Goal: Communication & Community: Share content

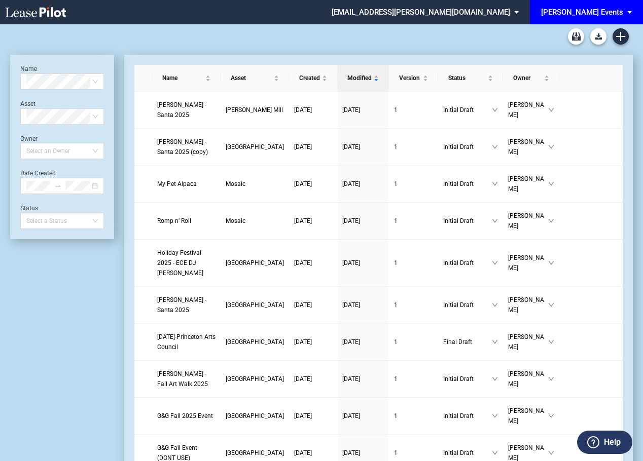
click at [610, 5] on span "[PERSON_NAME] Events" at bounding box center [582, 12] width 82 height 24
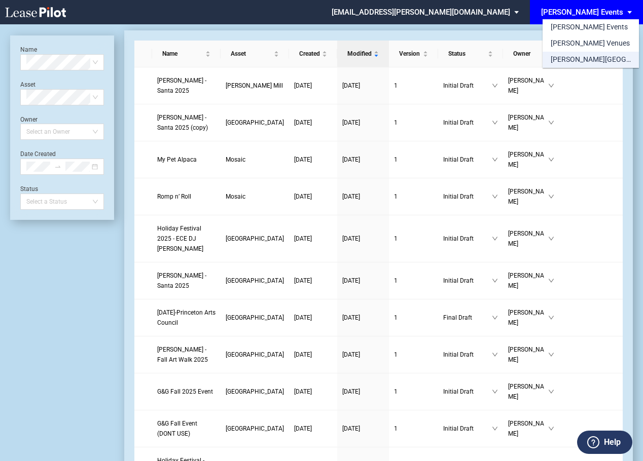
click at [565, 61] on div "[PERSON_NAME][GEOGRAPHIC_DATA] Consents" at bounding box center [590, 60] width 80 height 10
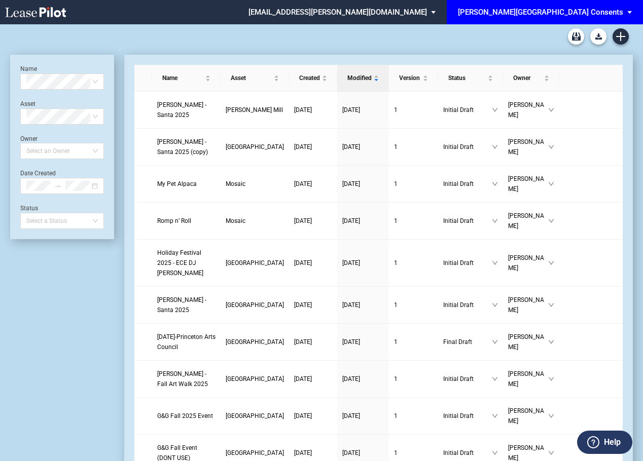
scroll to position [24, 0]
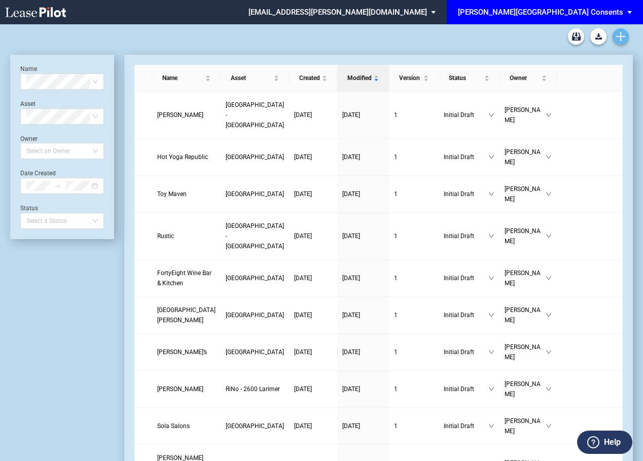
click at [621, 39] on use "Create new document" at bounding box center [620, 36] width 9 height 9
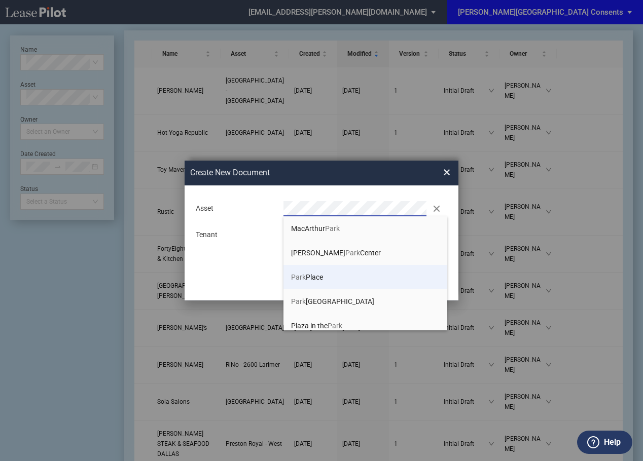
click at [311, 279] on span "Park Place" at bounding box center [307, 277] width 32 height 8
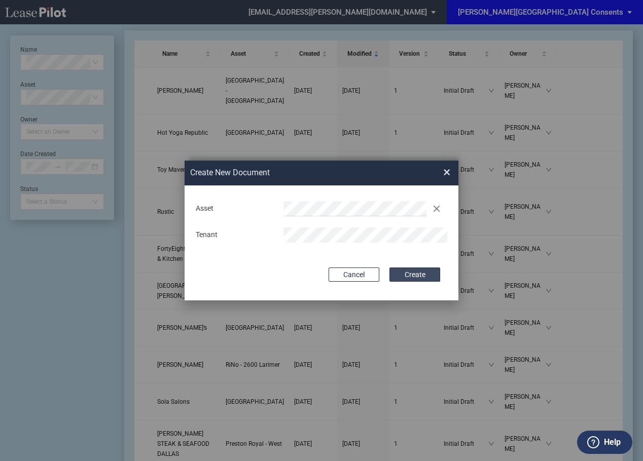
click at [425, 275] on button "Create" at bounding box center [414, 275] width 51 height 14
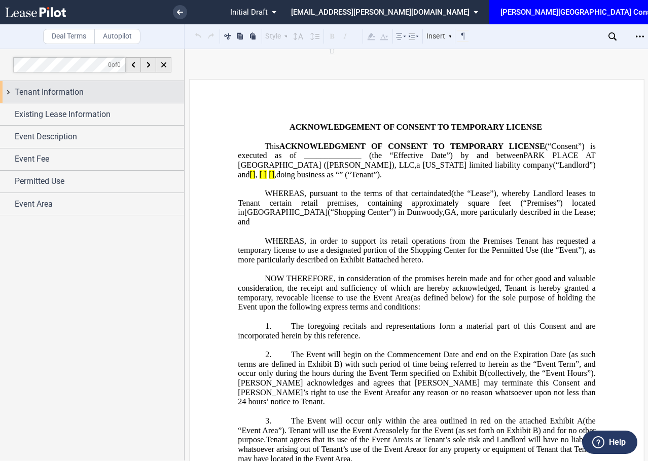
click at [122, 94] on div "Tenant Information" at bounding box center [99, 92] width 169 height 12
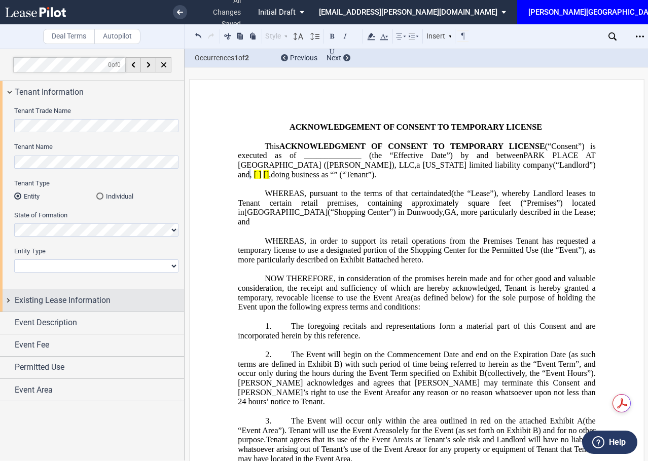
click at [73, 306] on span "Existing Lease Information" at bounding box center [63, 300] width 96 height 12
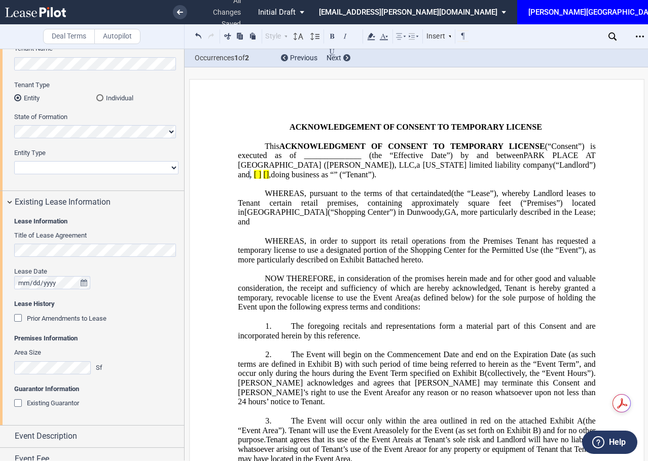
scroll to position [101, 0]
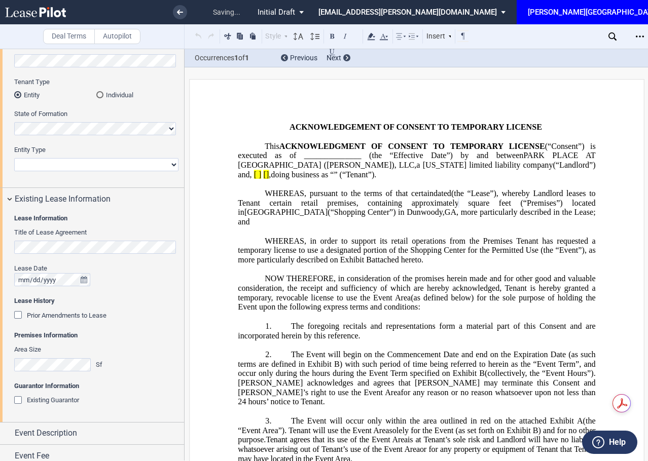
click at [138, 281] on div at bounding box center [96, 279] width 164 height 13
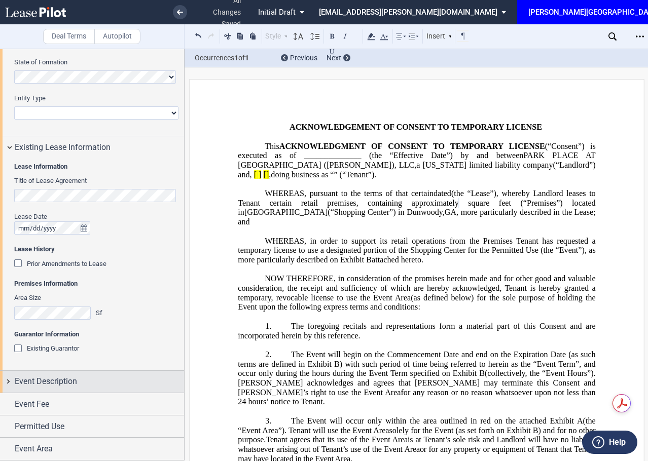
click at [33, 381] on span "Event Description" at bounding box center [46, 381] width 62 height 12
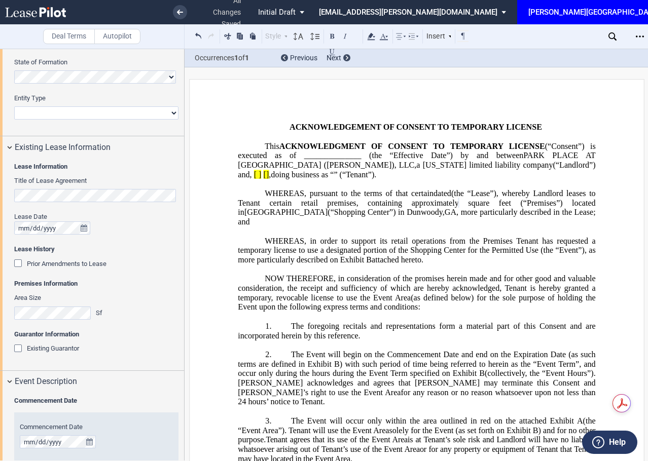
scroll to position [305, 0]
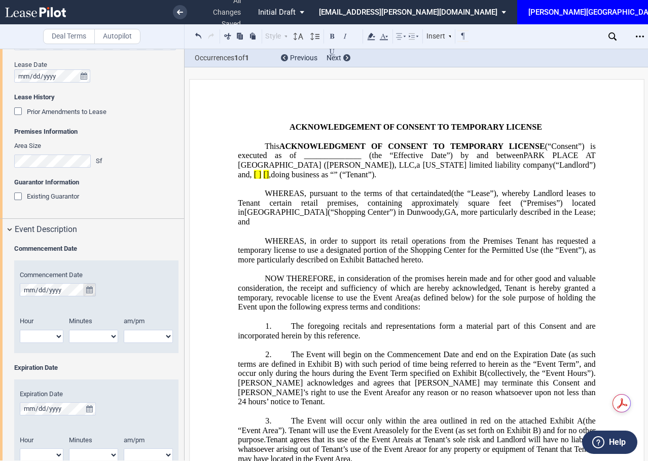
click at [91, 294] on button "true" at bounding box center [89, 289] width 13 height 13
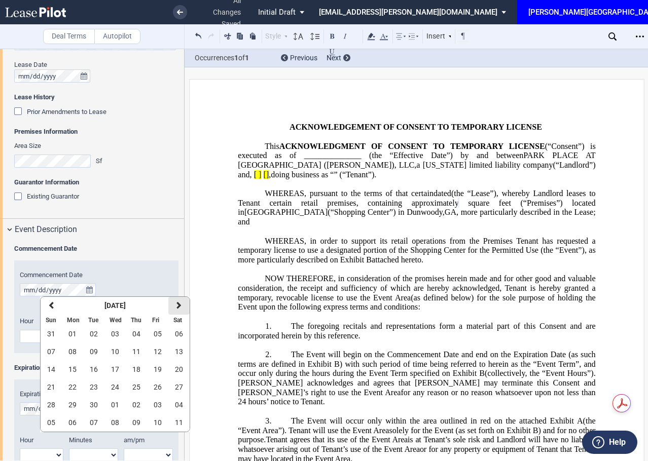
click at [172, 302] on button "next" at bounding box center [178, 306] width 21 height 18
click at [176, 336] on span "04" at bounding box center [179, 334] width 8 height 8
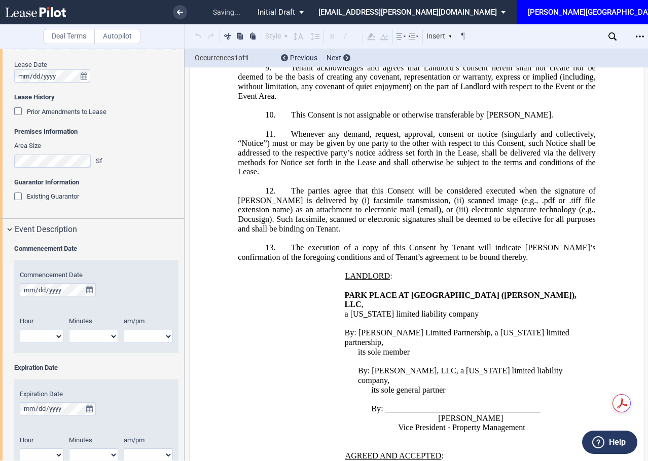
scroll to position [1193, 0]
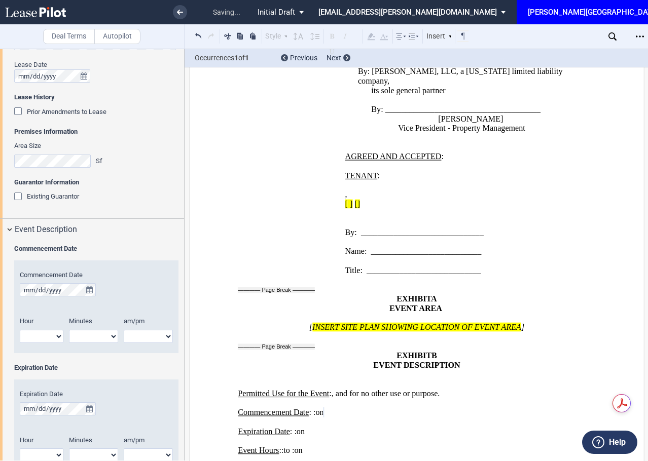
click at [57, 338] on select "1 2 3 4 5 6 7 8 9 10 11 12" at bounding box center [42, 336] width 44 height 13
select select "6"
click at [20, 330] on select "1 2 3 4 5 6 7 8 9 10 11 12" at bounding box center [42, 336] width 44 height 13
click at [112, 334] on select "00 05 10 15 20 25 30 35 40 45 50 55" at bounding box center [93, 336] width 49 height 13
select select "00"
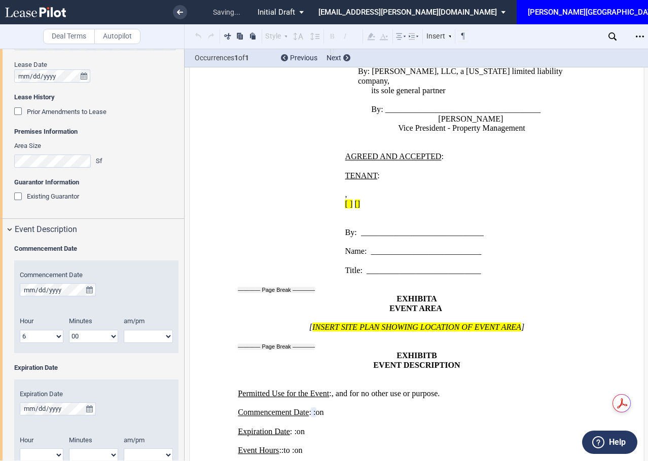
click at [69, 330] on select "00 05 10 15 20 25 30 35 40 45 50 55" at bounding box center [93, 336] width 49 height 13
click at [145, 337] on select "am pm" at bounding box center [148, 336] width 49 height 13
select select "pm"
click at [124, 330] on select "am pm" at bounding box center [148, 336] width 49 height 13
click at [85, 409] on button "true" at bounding box center [89, 408] width 13 height 13
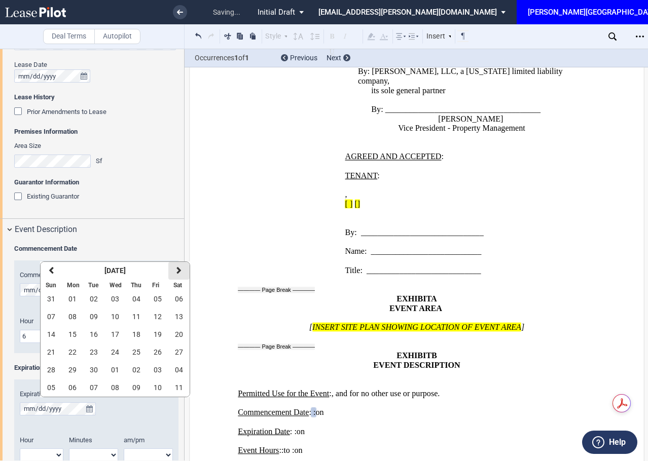
click at [179, 272] on icon "button" at bounding box center [178, 271] width 5 height 8
click at [176, 304] on button "04" at bounding box center [178, 299] width 21 height 18
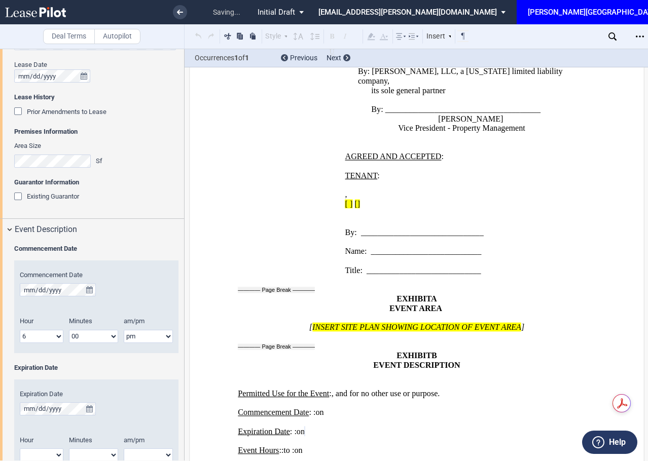
click at [46, 456] on select "1 2 3 4 5 6 7 8 9 10 11 12" at bounding box center [42, 454] width 44 height 13
select select "11"
click at [20, 447] on select "1 2 3 4 5 6 7 8 9 10 11 12" at bounding box center [42, 453] width 44 height 13
click at [76, 449] on select "00 05 10 15 20 25 30 35 40 45 50 55" at bounding box center [93, 453] width 49 height 13
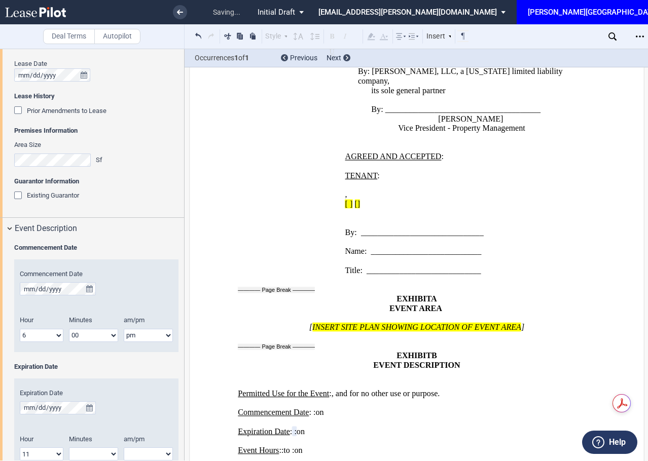
select select "00"
click at [69, 447] on select "00 05 10 15 20 25 30 35 40 45 50 55" at bounding box center [93, 453] width 49 height 13
click at [142, 458] on select "am pm" at bounding box center [148, 453] width 49 height 13
select select "pm"
click at [124, 447] on select "am pm" at bounding box center [148, 453] width 49 height 13
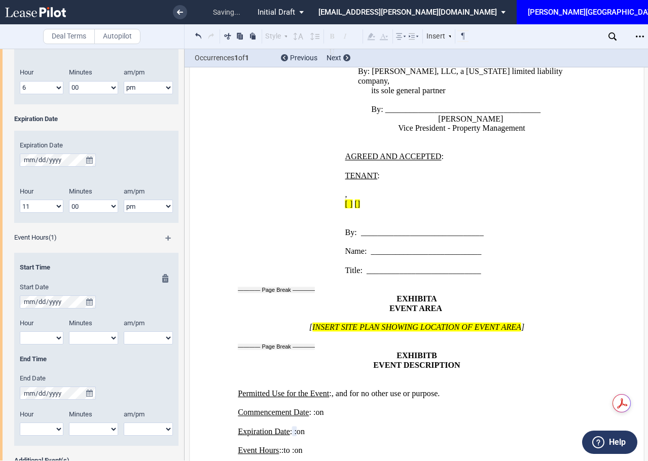
scroll to position [559, 0]
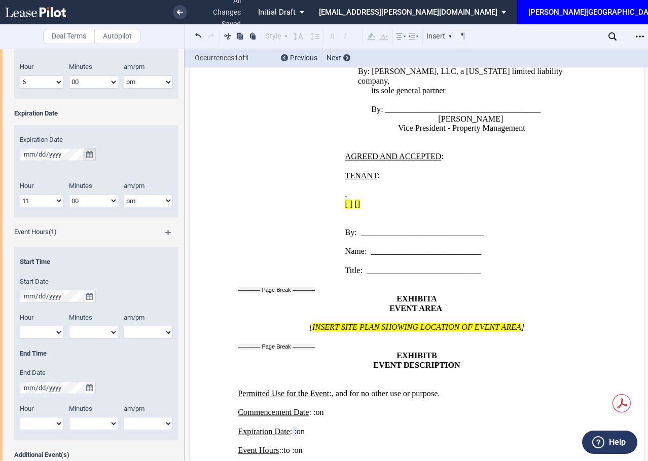
click at [84, 152] on button "true" at bounding box center [89, 154] width 13 height 13
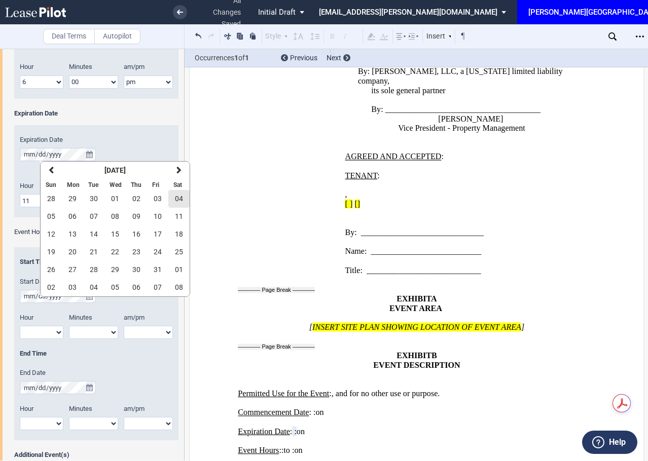
click at [181, 199] on span "04" at bounding box center [179, 199] width 8 height 8
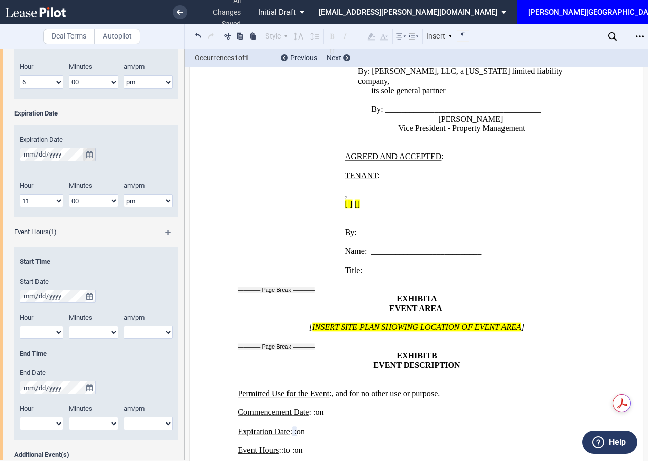
click at [91, 158] on icon "true" at bounding box center [89, 154] width 7 height 7
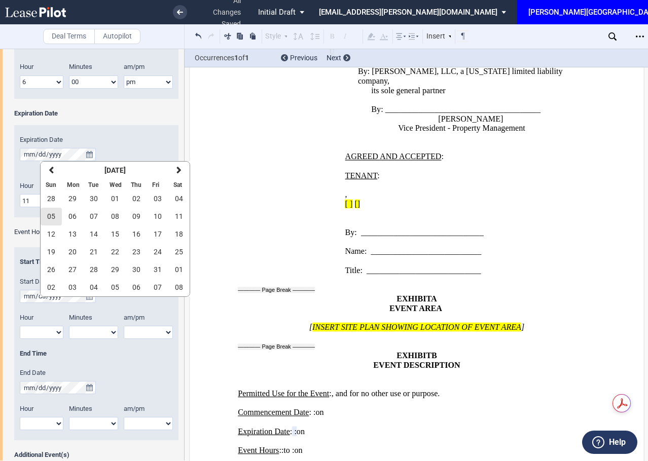
click at [50, 217] on span "05" at bounding box center [51, 216] width 8 height 8
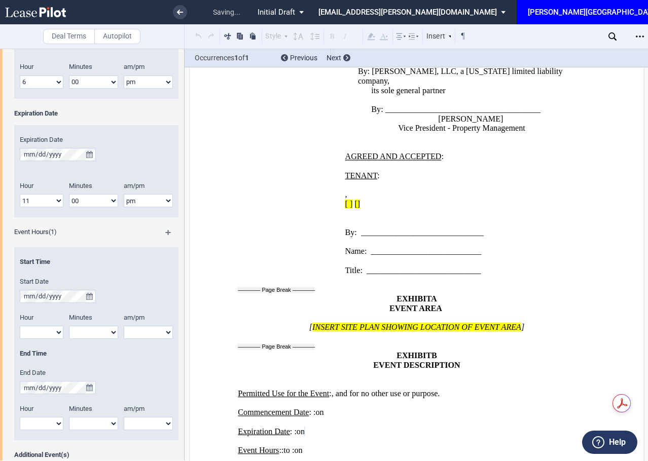
click at [46, 204] on select "1 2 3 4 5 6 7 8 9 10 11 12" at bounding box center [42, 200] width 44 height 13
select select "12"
click at [20, 194] on select "1 2 3 4 5 6 7 8 9 10 11 12" at bounding box center [42, 200] width 44 height 13
click at [149, 201] on select "am pm" at bounding box center [148, 200] width 49 height 13
select select "am"
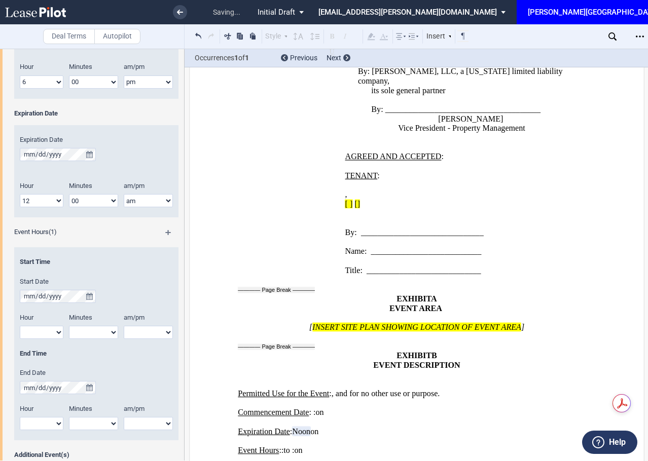
click at [124, 194] on select "am pm" at bounding box center [148, 200] width 49 height 13
click at [122, 274] on div "Start Time" at bounding box center [96, 266] width 164 height 19
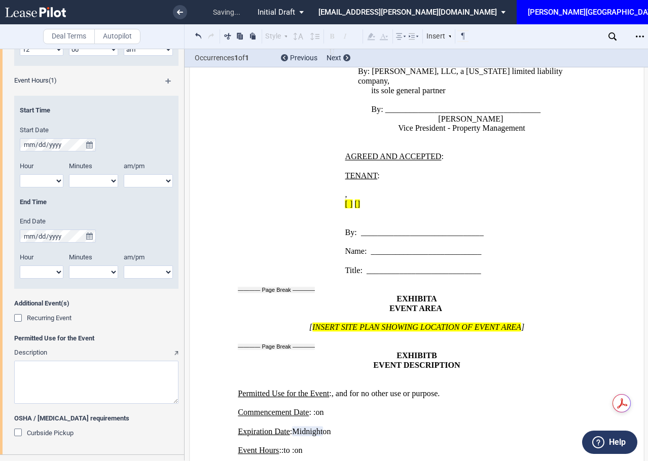
scroll to position [711, 0]
click at [77, 382] on textarea "Description" at bounding box center [96, 381] width 164 height 43
click at [41, 368] on textarea "Description" at bounding box center [96, 381] width 164 height 43
click at [87, 367] on textarea "Description" at bounding box center [96, 381] width 164 height 43
click at [123, 366] on textarea "Description" at bounding box center [96, 381] width 164 height 43
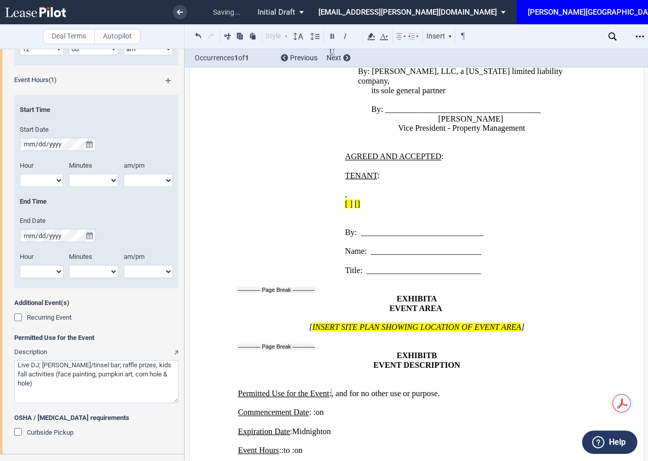
click at [127, 365] on textarea "Description" at bounding box center [96, 381] width 164 height 43
click at [36, 386] on textarea "Description" at bounding box center [96, 381] width 164 height 43
type textarea "Live DJ; [PERSON_NAME]/tinsel bar; raffle prizes; kids fall activities (face pa…"
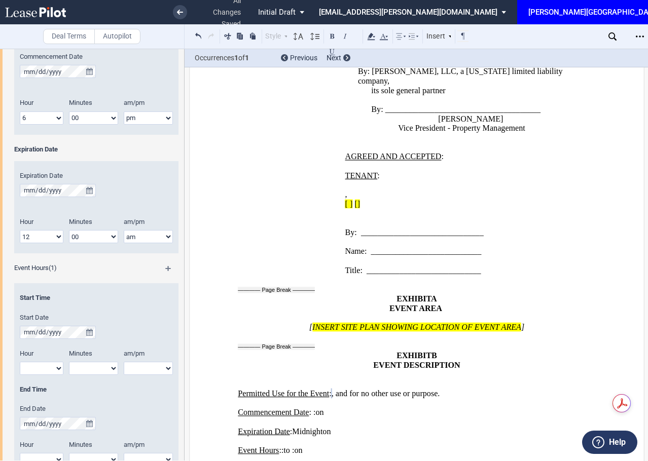
scroll to position [519, 0]
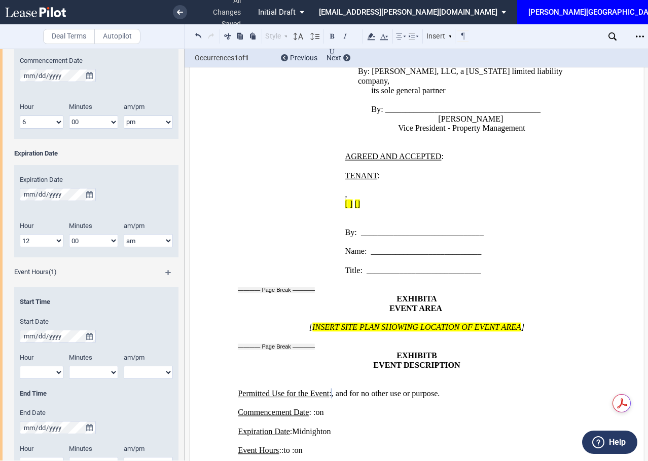
click at [46, 123] on select "1 2 3 4 5 6 7 8 9 10 11 12" at bounding box center [42, 122] width 44 height 13
select select "2"
click at [20, 116] on select "1 2 3 4 5 6 7 8 9 10 11 12" at bounding box center [42, 122] width 44 height 13
click at [85, 340] on button "true" at bounding box center [89, 336] width 13 height 13
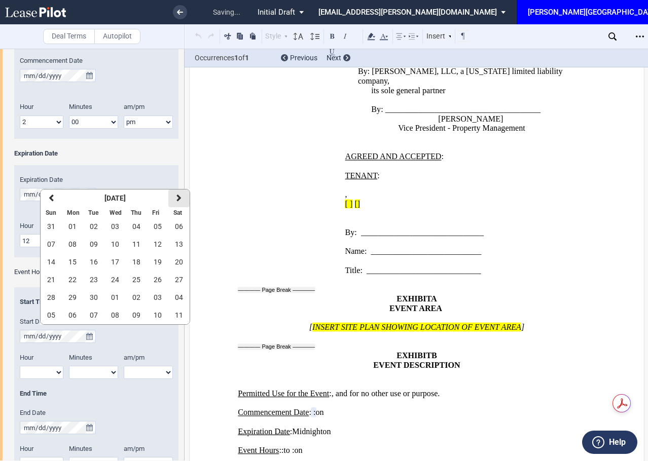
click at [176, 195] on icon "button" at bounding box center [178, 198] width 5 height 8
click at [175, 221] on button "04" at bounding box center [178, 227] width 21 height 18
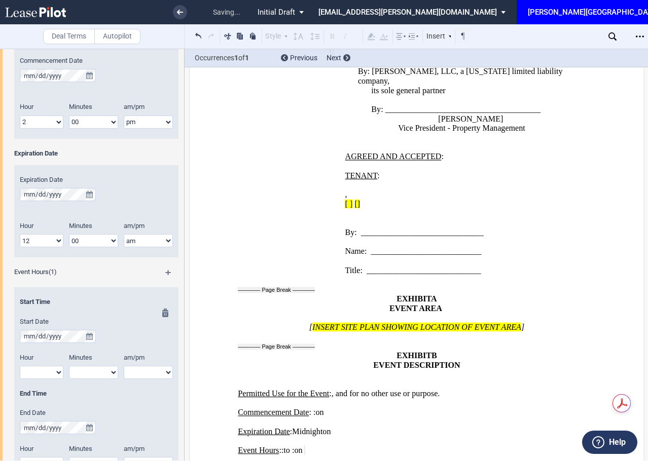
scroll to position [1212, 0]
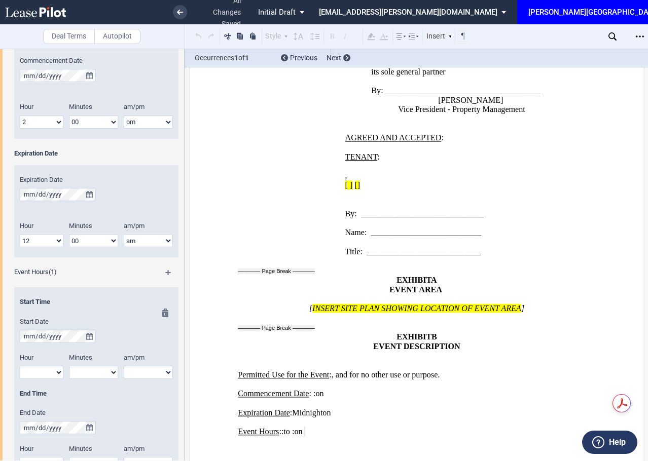
click at [44, 374] on select "1 2 3 4 5 6 7 8 9 10 11 12" at bounding box center [42, 372] width 44 height 13
select select "6"
click at [20, 366] on select "1 2 3 4 5 6 7 8 9 10 11 12" at bounding box center [42, 372] width 44 height 13
click at [102, 372] on select "00 05 10 15 20 25 30 35 40 45 50 55" at bounding box center [93, 372] width 49 height 13
select select "00"
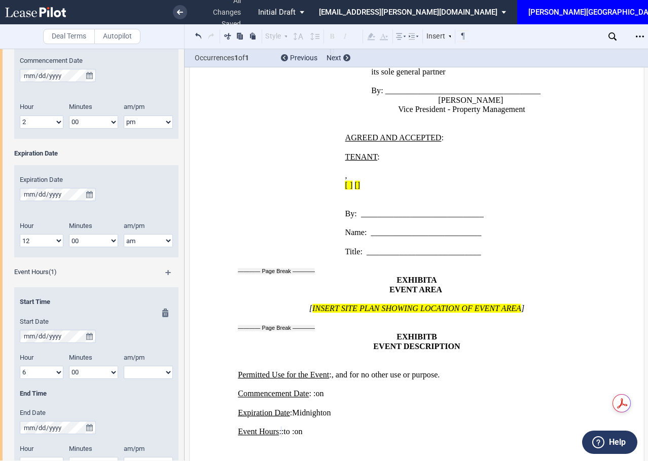
click at [69, 366] on select "00 05 10 15 20 25 30 35 40 45 50 55" at bounding box center [93, 372] width 49 height 13
click at [160, 375] on div at bounding box center [163, 395] width 13 height 172
click at [145, 376] on select "am pm" at bounding box center [148, 372] width 49 height 13
select select "pm"
click at [124, 366] on select "am pm" at bounding box center [148, 372] width 49 height 13
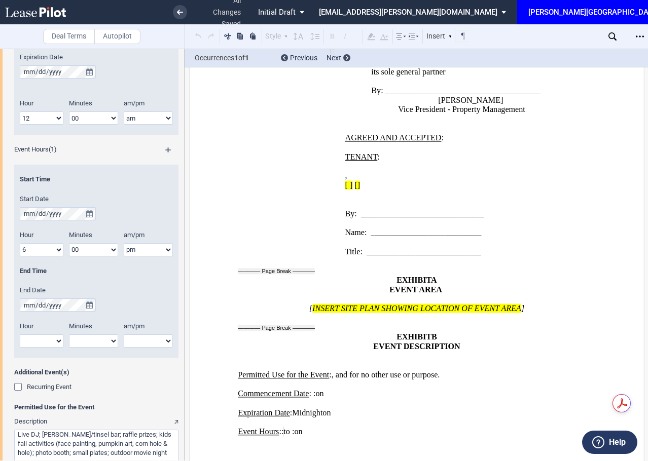
scroll to position [671, 0]
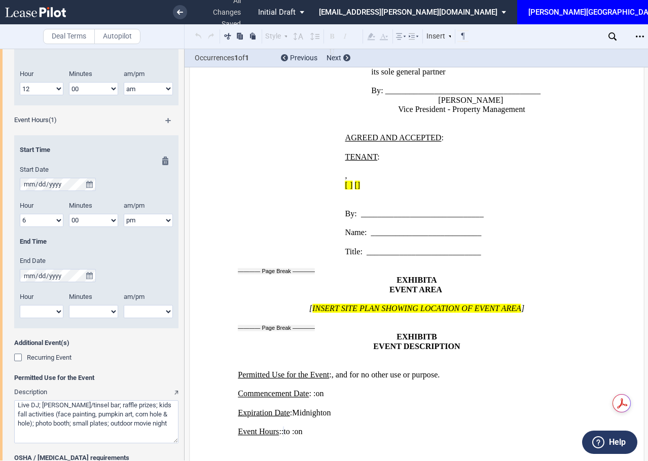
click at [41, 322] on div "Hour 1 2 3 4 5 6 7 8 9 10 11 12" at bounding box center [41, 310] width 55 height 36
click at [46, 314] on select "1 2 3 4 5 6 7 8 9 10 11 12" at bounding box center [42, 311] width 44 height 13
select select "11"
click at [20, 305] on select "1 2 3 4 5 6 7 8 9 10 11 12" at bounding box center [42, 311] width 44 height 13
click at [84, 307] on select "00 05 10 15 20 25 30 35 40 45 50 55" at bounding box center [93, 311] width 49 height 13
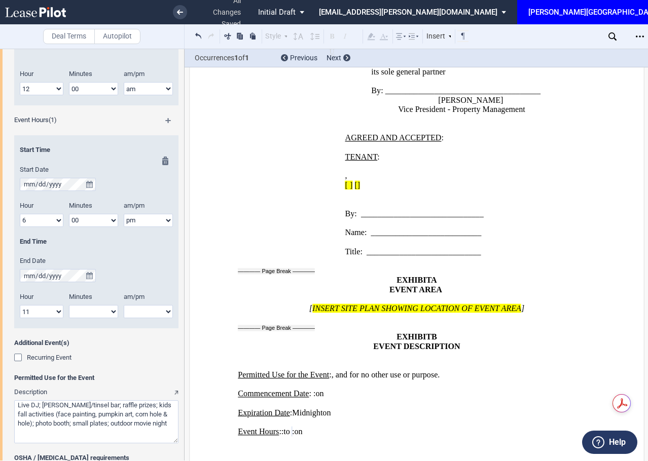
select select "00"
click at [69, 305] on select "00 05 10 15 20 25 30 35 40 45 50 55" at bounding box center [93, 311] width 49 height 13
click at [137, 311] on select "am pm" at bounding box center [148, 311] width 49 height 13
select select "pm"
click at [124, 305] on select "am pm" at bounding box center [148, 311] width 49 height 13
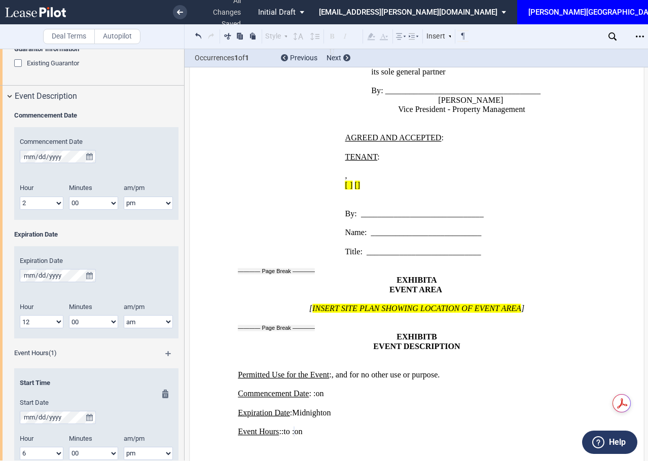
scroll to position [418, 0]
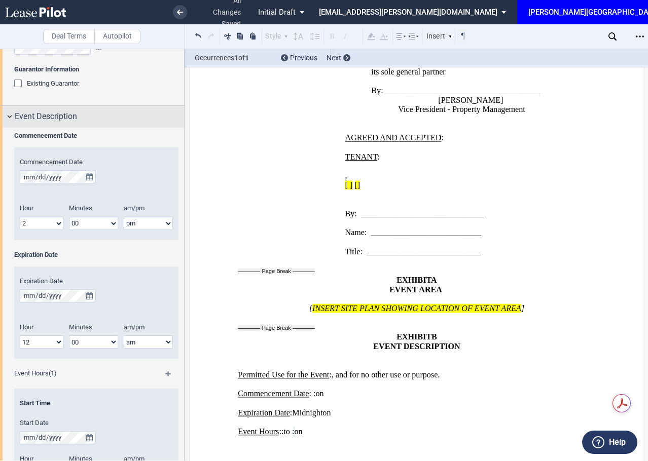
click at [16, 117] on span "Event Description" at bounding box center [46, 116] width 62 height 12
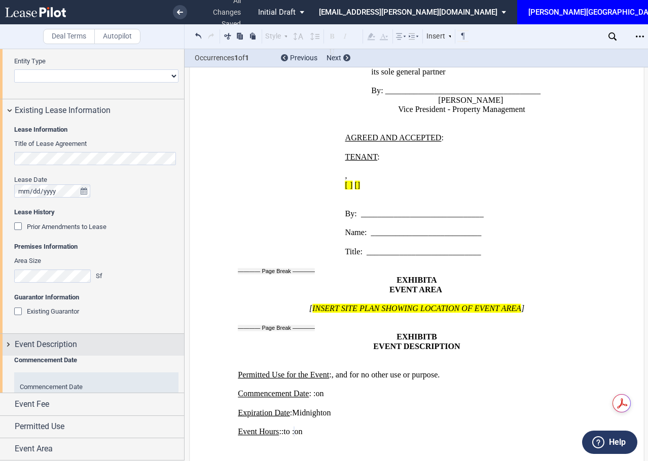
scroll to position [153, 0]
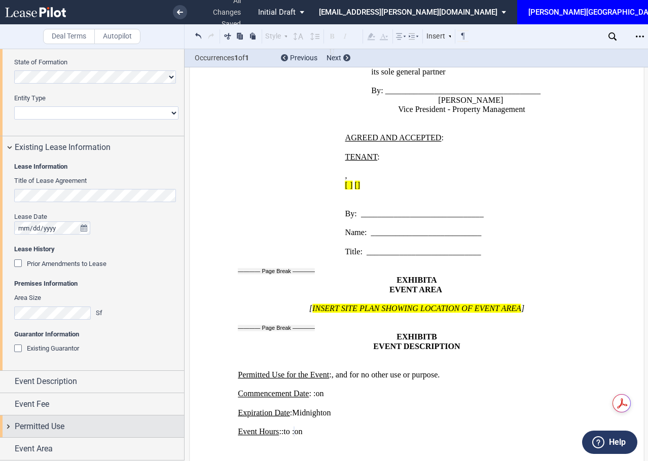
click at [58, 422] on span "Permitted Use" at bounding box center [40, 427] width 50 height 12
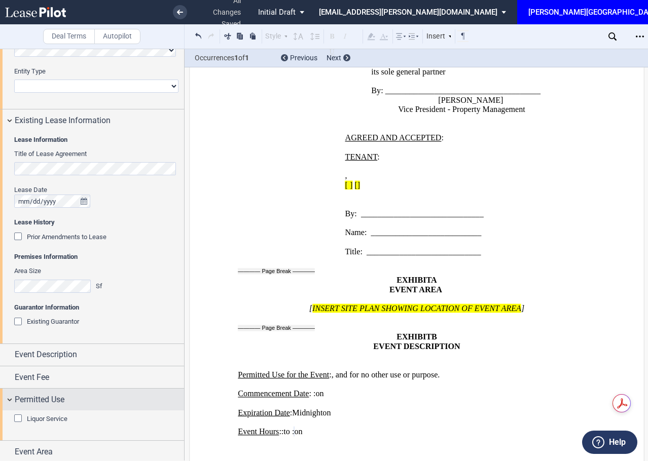
scroll to position [183, 0]
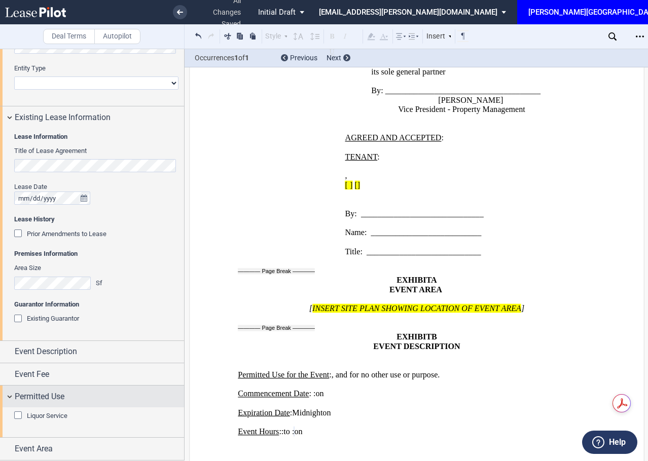
click at [35, 392] on span "Permitted Use" at bounding box center [40, 397] width 50 height 12
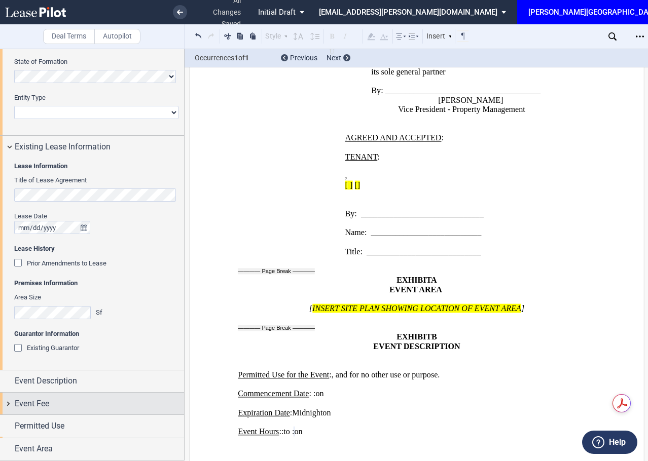
scroll to position [153, 0]
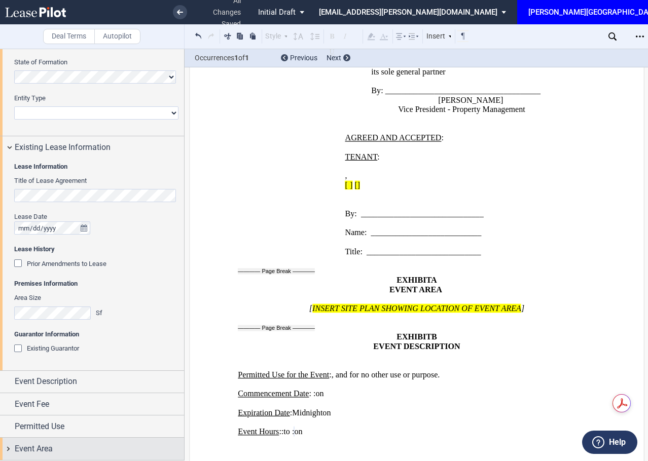
click at [52, 449] on span "Event Area" at bounding box center [34, 449] width 38 height 12
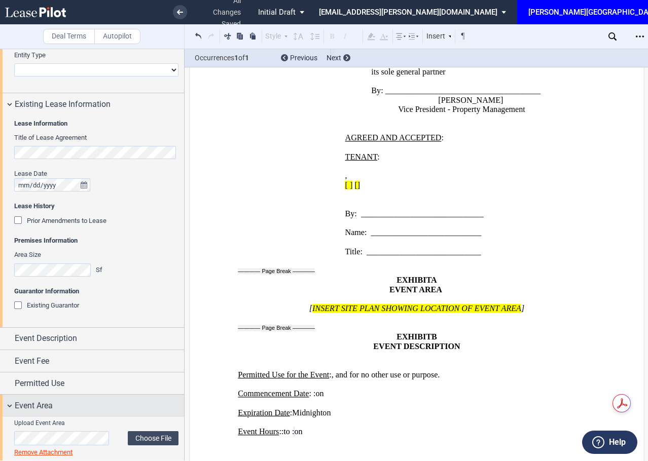
scroll to position [231, 0]
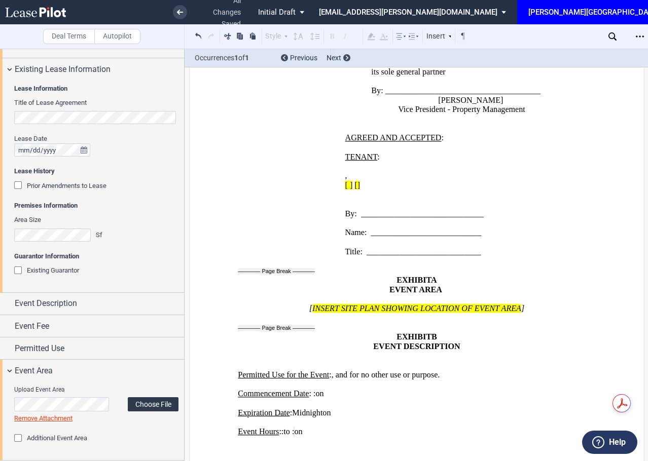
click at [138, 403] on label "Choose File" at bounding box center [153, 404] width 51 height 14
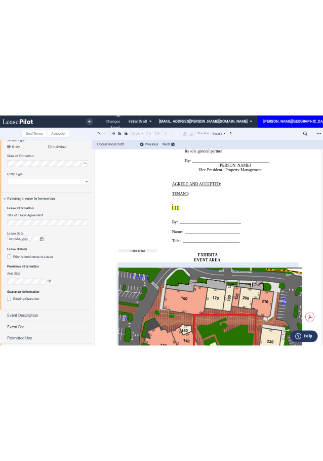
scroll to position [0, 0]
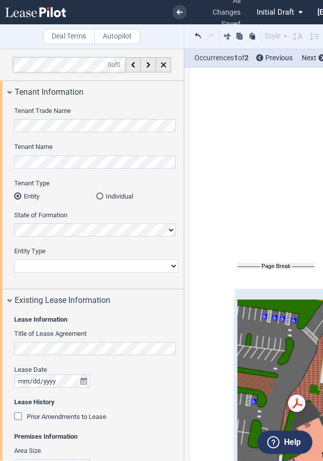
click at [86, 264] on select "Corporation Limited Liability Company General Partnership Limited Partnership N…" at bounding box center [96, 265] width 164 height 13
select select "limited liability company"
click at [14, 259] on select "Corporation Limited Liability Company General Partnership Limited Partnership N…" at bounding box center [96, 265] width 164 height 13
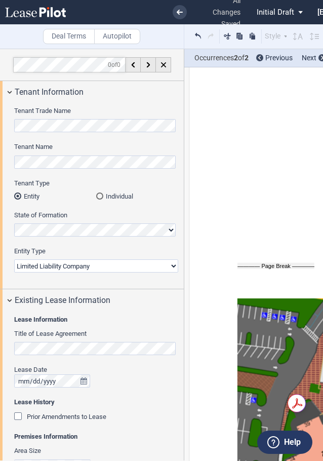
click at [19, 418] on div "Prior Amendments to Lease" at bounding box center [19, 417] width 10 height 10
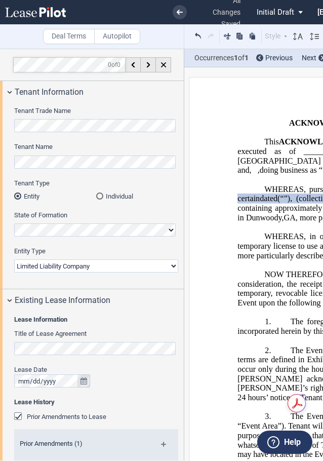
click at [86, 385] on icon "true" at bounding box center [84, 381] width 7 height 7
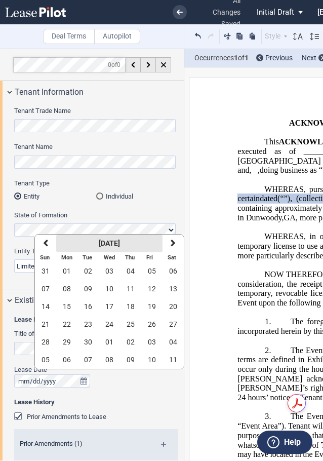
click at [102, 245] on strong "[DATE]" at bounding box center [109, 243] width 21 height 8
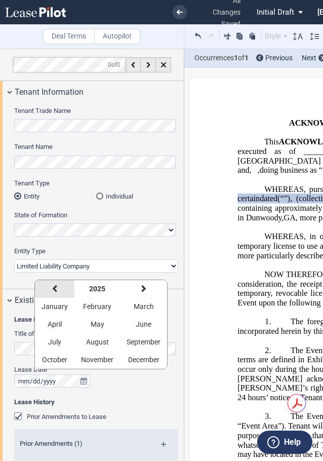
click at [57, 284] on button "previous" at bounding box center [55, 289] width 40 height 18
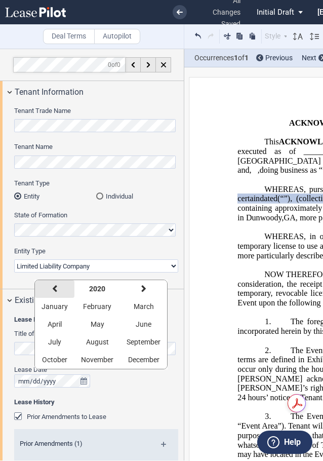
click at [57, 284] on button "previous" at bounding box center [55, 289] width 40 height 18
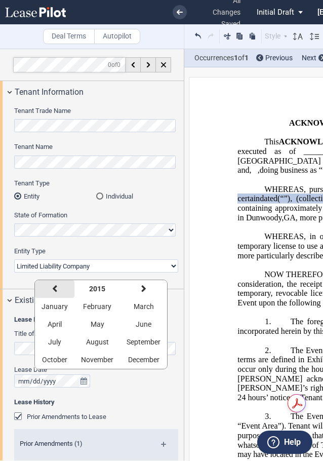
click at [57, 284] on button "previous" at bounding box center [55, 289] width 40 height 18
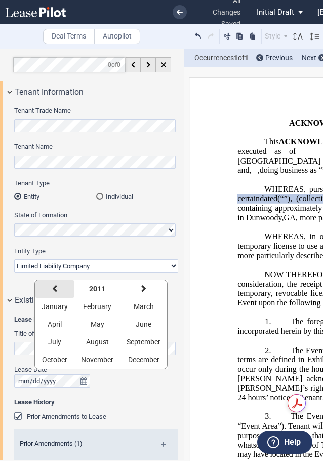
click at [57, 284] on button "previous" at bounding box center [55, 289] width 40 height 18
click at [150, 288] on button "next" at bounding box center [143, 289] width 47 height 18
click at [48, 324] on span "April" at bounding box center [55, 324] width 14 height 8
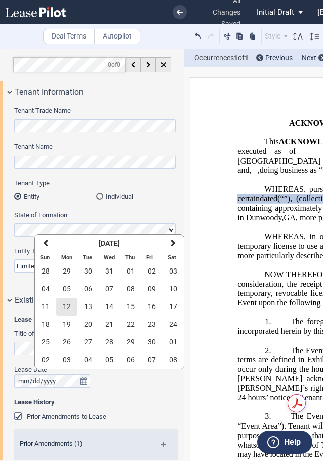
click at [72, 307] on button "12" at bounding box center [66, 307] width 21 height 18
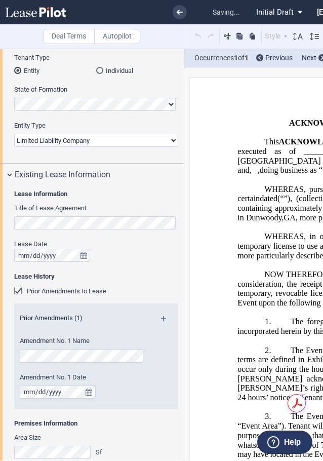
scroll to position [152, 0]
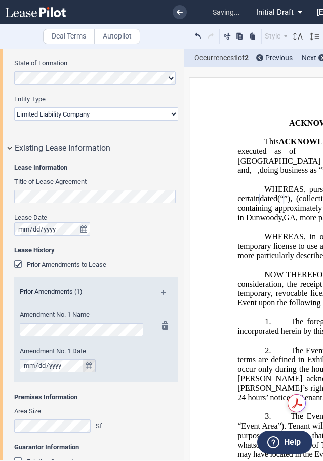
click at [84, 365] on button "true" at bounding box center [89, 365] width 13 height 13
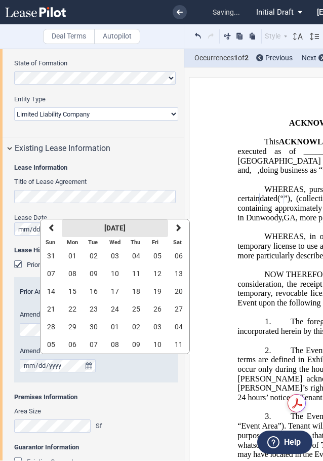
click at [107, 231] on strong "[DATE]" at bounding box center [114, 228] width 21 height 8
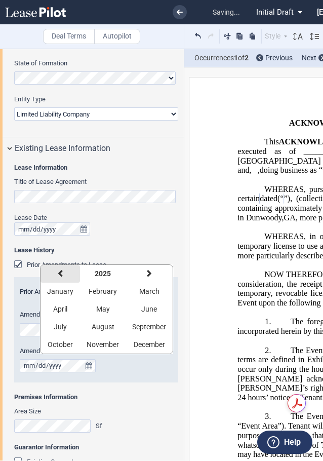
click at [63, 271] on button "previous" at bounding box center [61, 274] width 40 height 18
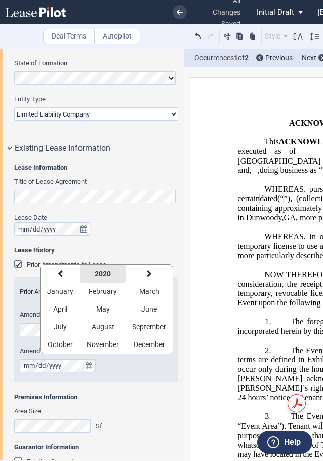
click at [97, 274] on strong "2020" at bounding box center [103, 274] width 16 height 8
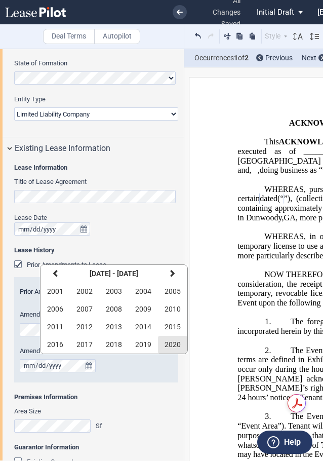
click at [171, 343] on span "2020" at bounding box center [173, 345] width 16 height 8
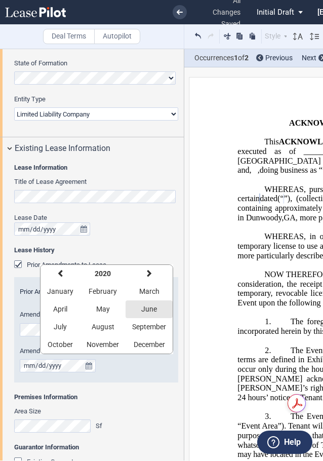
click at [150, 309] on span "June" at bounding box center [149, 309] width 16 height 8
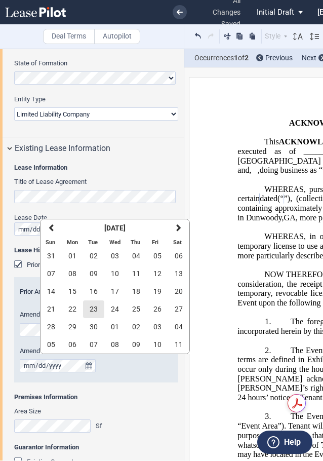
click at [90, 309] on span "23" at bounding box center [94, 309] width 8 height 8
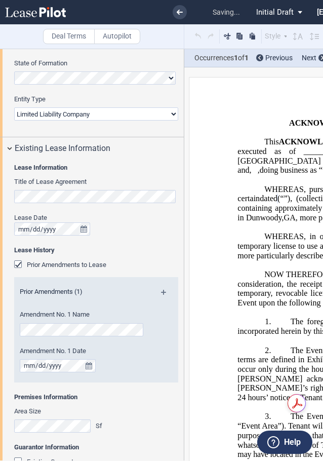
click at [163, 292] on md-icon at bounding box center [168, 296] width 14 height 12
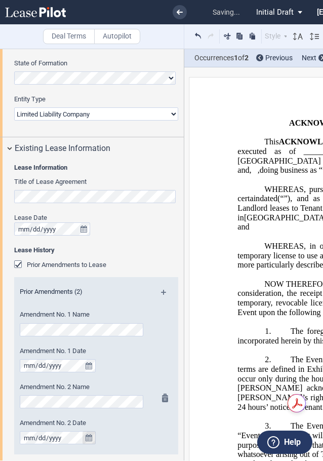
click at [84, 432] on button "true" at bounding box center [89, 437] width 13 height 13
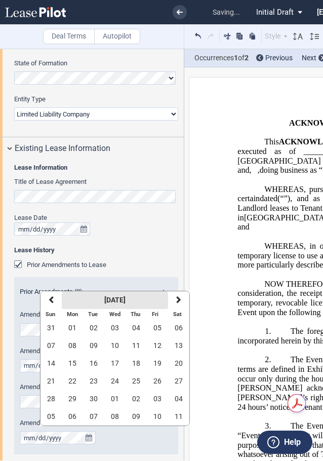
click at [104, 299] on strong "[DATE]" at bounding box center [114, 300] width 21 height 8
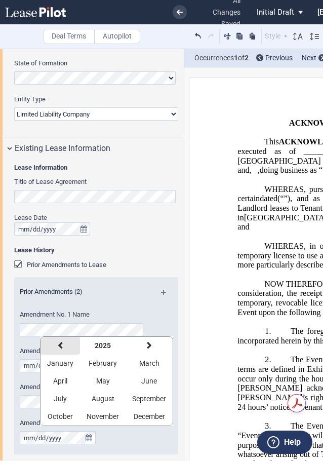
click at [57, 343] on button "previous" at bounding box center [61, 346] width 40 height 18
click at [96, 416] on span "November" at bounding box center [103, 416] width 32 height 8
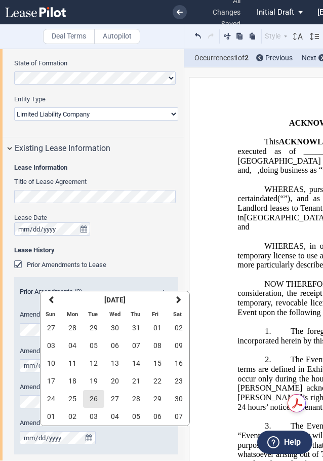
click at [95, 400] on span "26" at bounding box center [94, 399] width 8 height 8
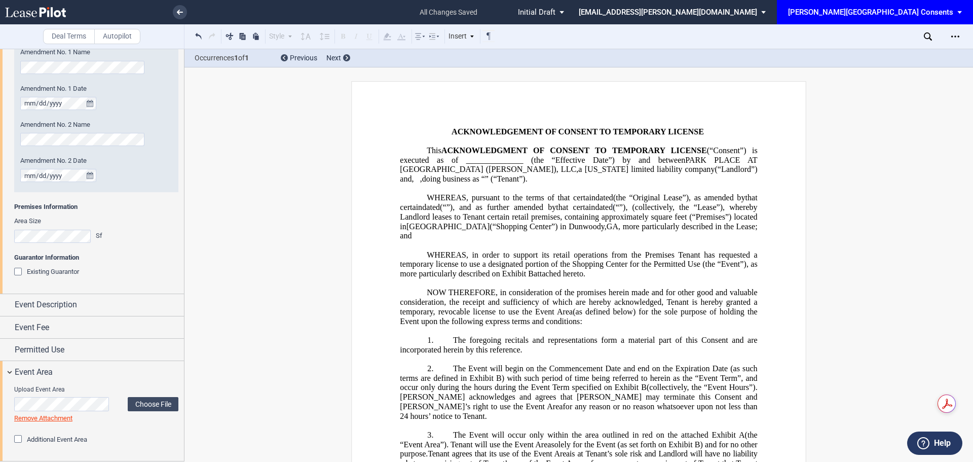
scroll to position [415, 0]
click at [149, 172] on div "Amendment No. 2 Name Amendment No. 2 Date" at bounding box center [96, 156] width 164 height 72
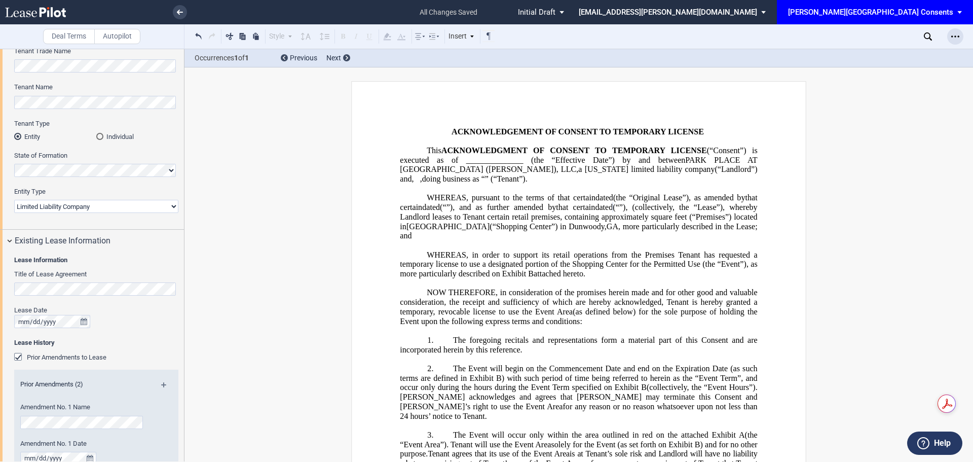
click at [647, 35] on icon "Open Lease options menu" at bounding box center [955, 36] width 8 height 8
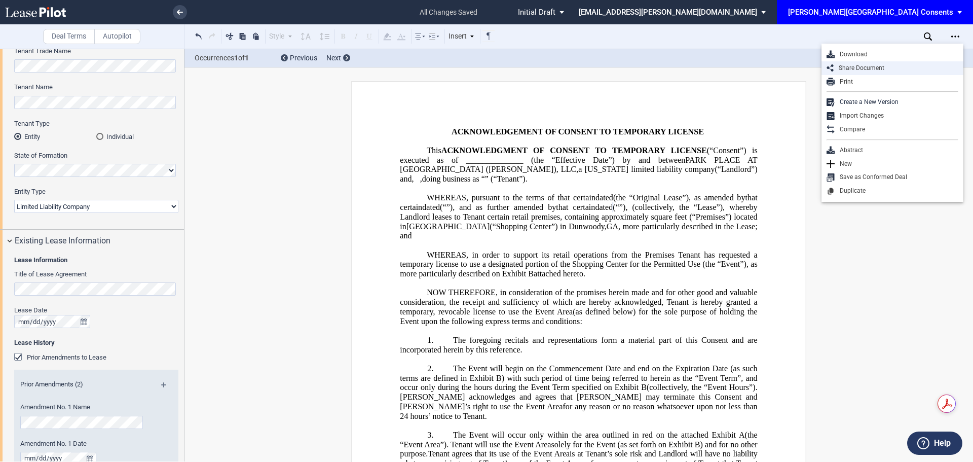
click at [647, 69] on div "Share Document" at bounding box center [896, 68] width 125 height 9
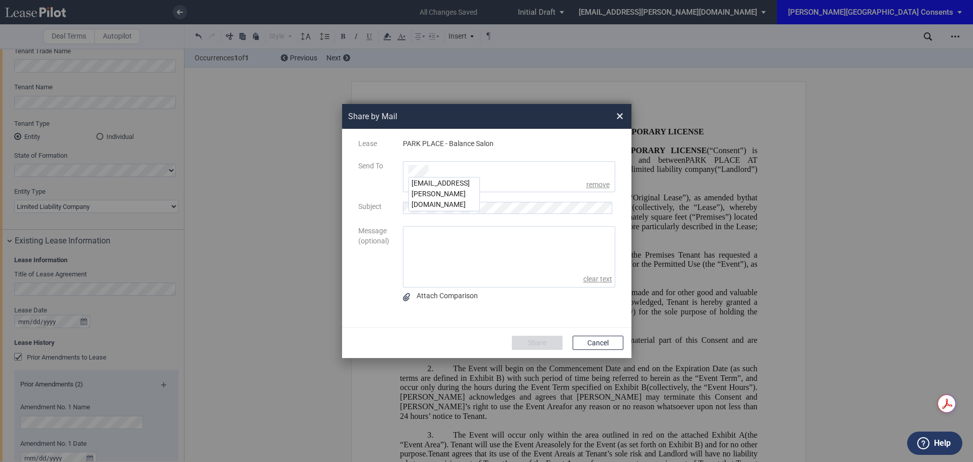
click at [448, 190] on ul "[EMAIL_ADDRESS][PERSON_NAME][DOMAIN_NAME]" at bounding box center [443, 194] width 71 height 34
click at [449, 179] on div "[EMAIL_ADDRESS][PERSON_NAME][DOMAIN_NAME]" at bounding box center [444, 193] width 70 height 33
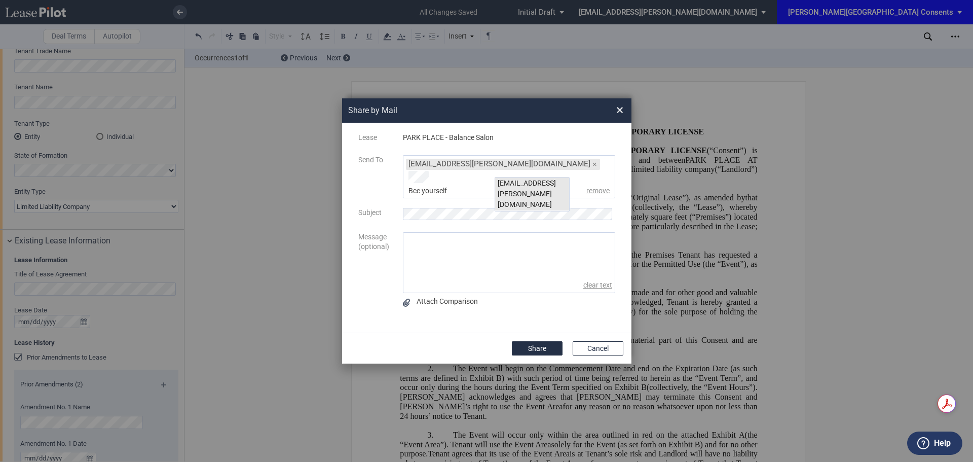
click at [541, 180] on div "[EMAIL_ADDRESS][PERSON_NAME][DOMAIN_NAME]" at bounding box center [532, 193] width 74 height 33
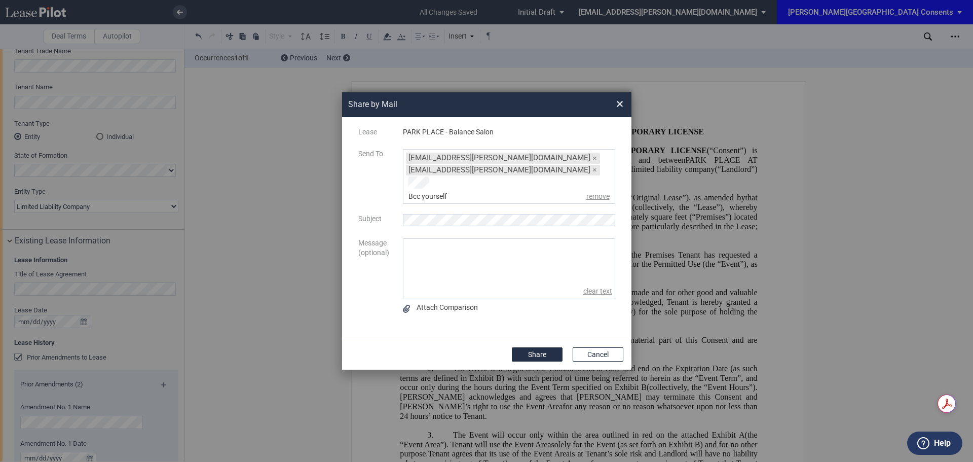
click at [430, 249] on textarea "message" at bounding box center [508, 261] width 211 height 45
type textarea "H"
drag, startPoint x: 400, startPoint y: 250, endPoint x: 365, endPoint y: 172, distance: 84.8
click at [369, 177] on div "Lease PARK PLACE - Balance Salon Send To [EMAIL_ADDRESS][PERSON_NAME][DOMAIN_NA…" at bounding box center [486, 228] width 269 height 202
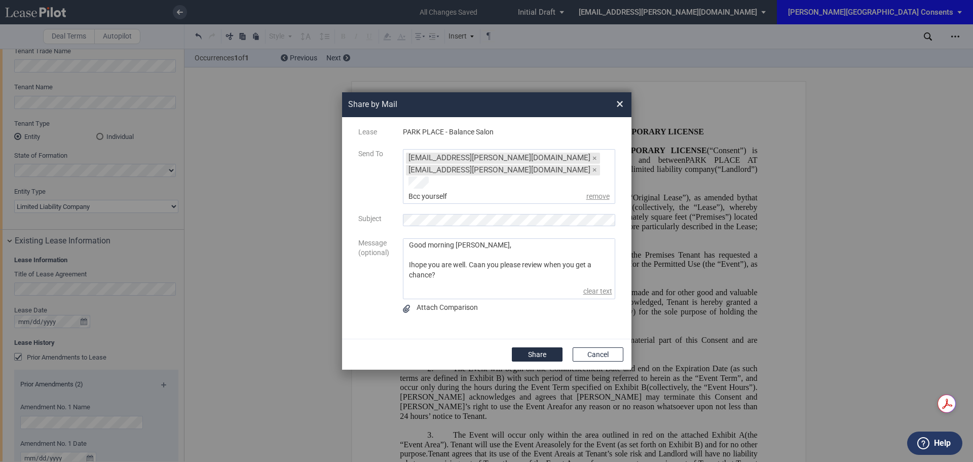
paste textarea ", [PERSON_NAME], I hope you are well. Can you please review this when you get a…"
click at [461, 241] on textarea "Good morning, [PERSON_NAME], I hope you are well. Can you please review this wh…" at bounding box center [508, 261] width 211 height 45
click at [456, 239] on textarea "Good morning, [PERSON_NAME], I hope you are well. Can you please review this wh…" at bounding box center [508, 261] width 211 height 45
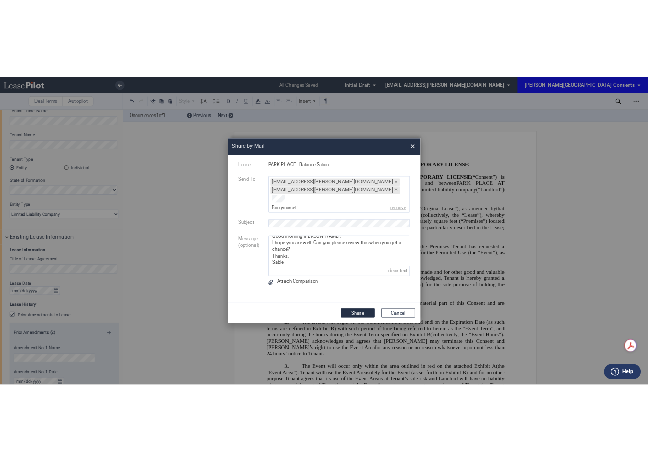
scroll to position [2, 0]
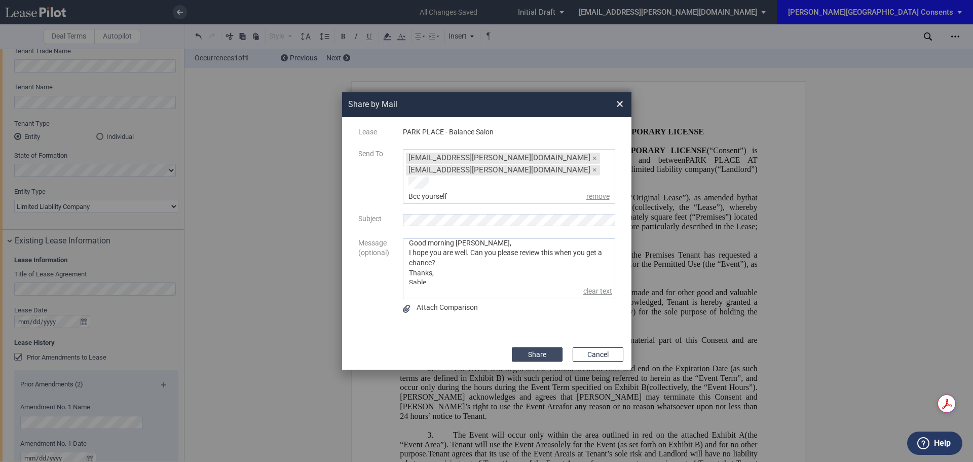
type textarea "Good morning [PERSON_NAME], I hope you are well. Can you please review this whe…"
click at [531, 349] on button "Share" at bounding box center [537, 354] width 51 height 14
